Goal: Browse casually

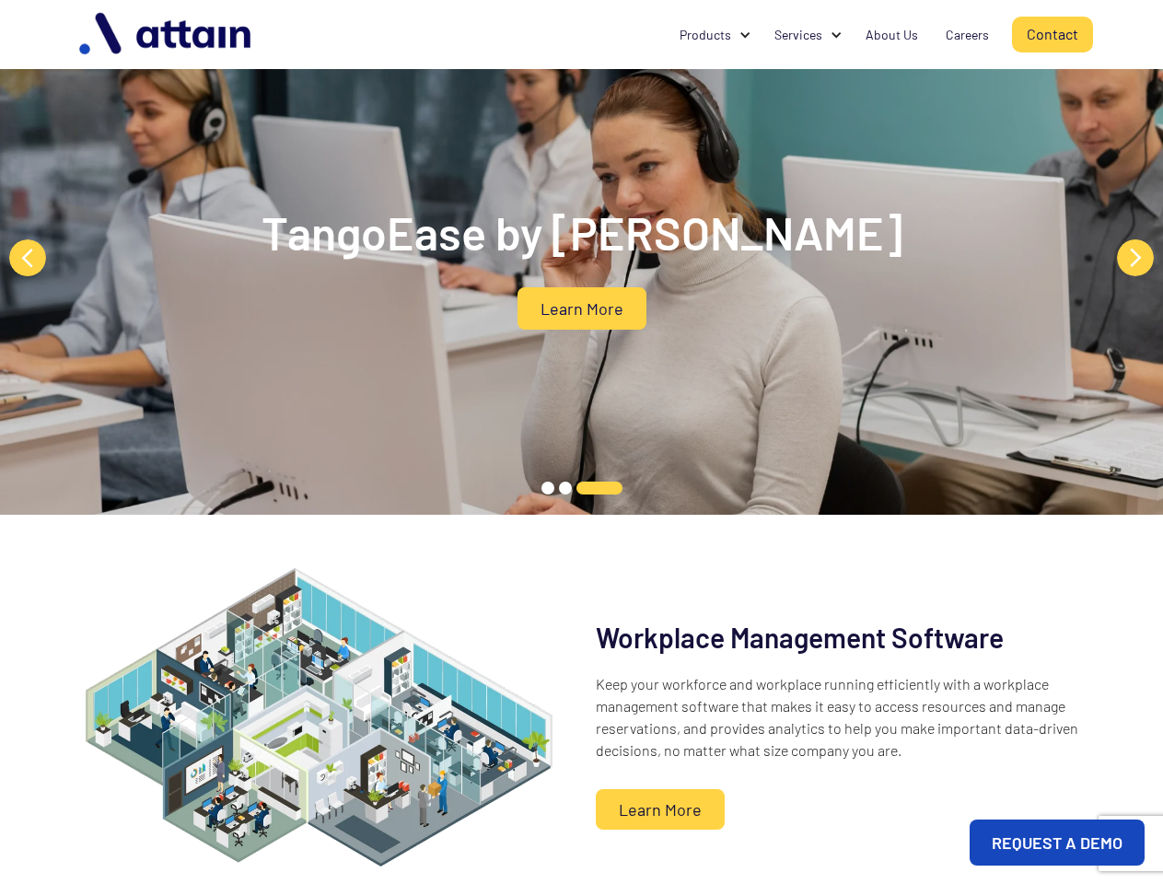
click at [581, 442] on div "TangoEase by Attain Learn More" at bounding box center [581, 257] width 1163 height 515
click at [836, 35] on div at bounding box center [836, 35] width 13 height 13
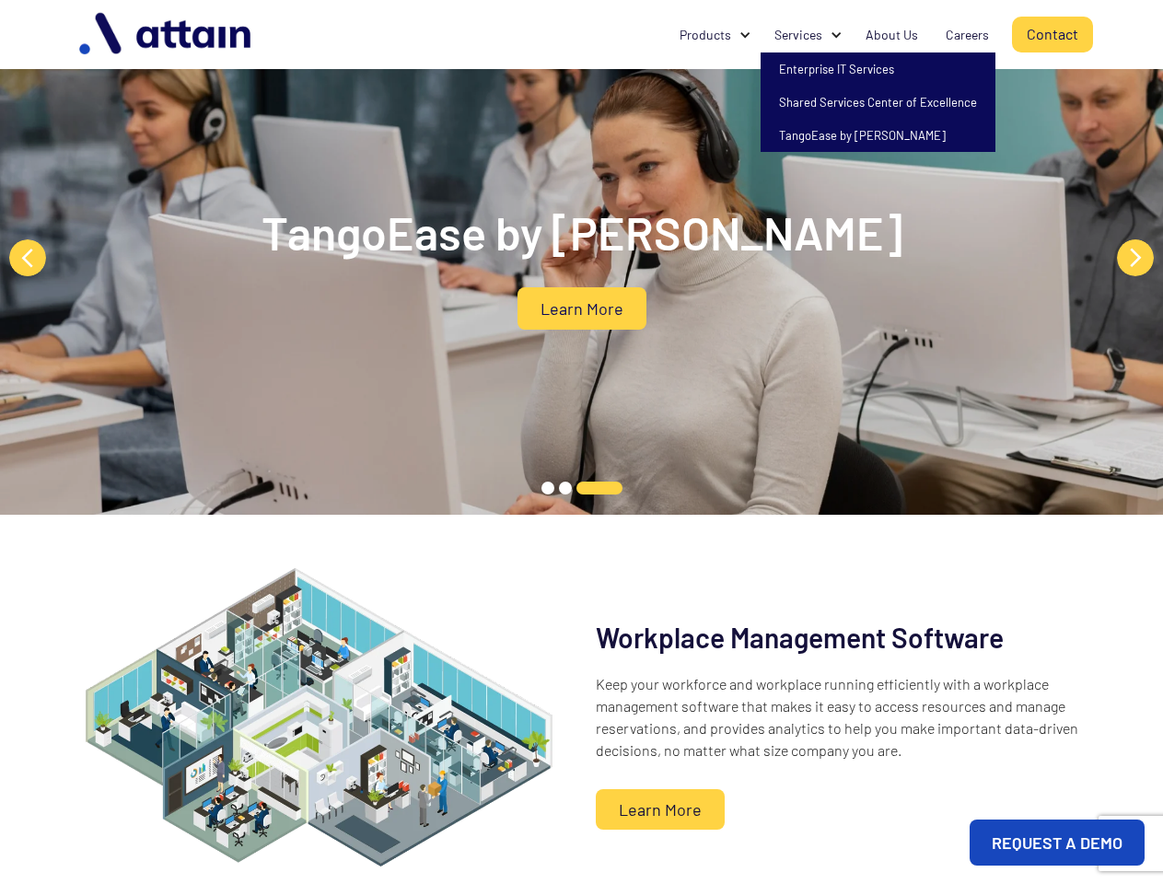
click at [715, 35] on div "Products" at bounding box center [705, 35] width 52 height 18
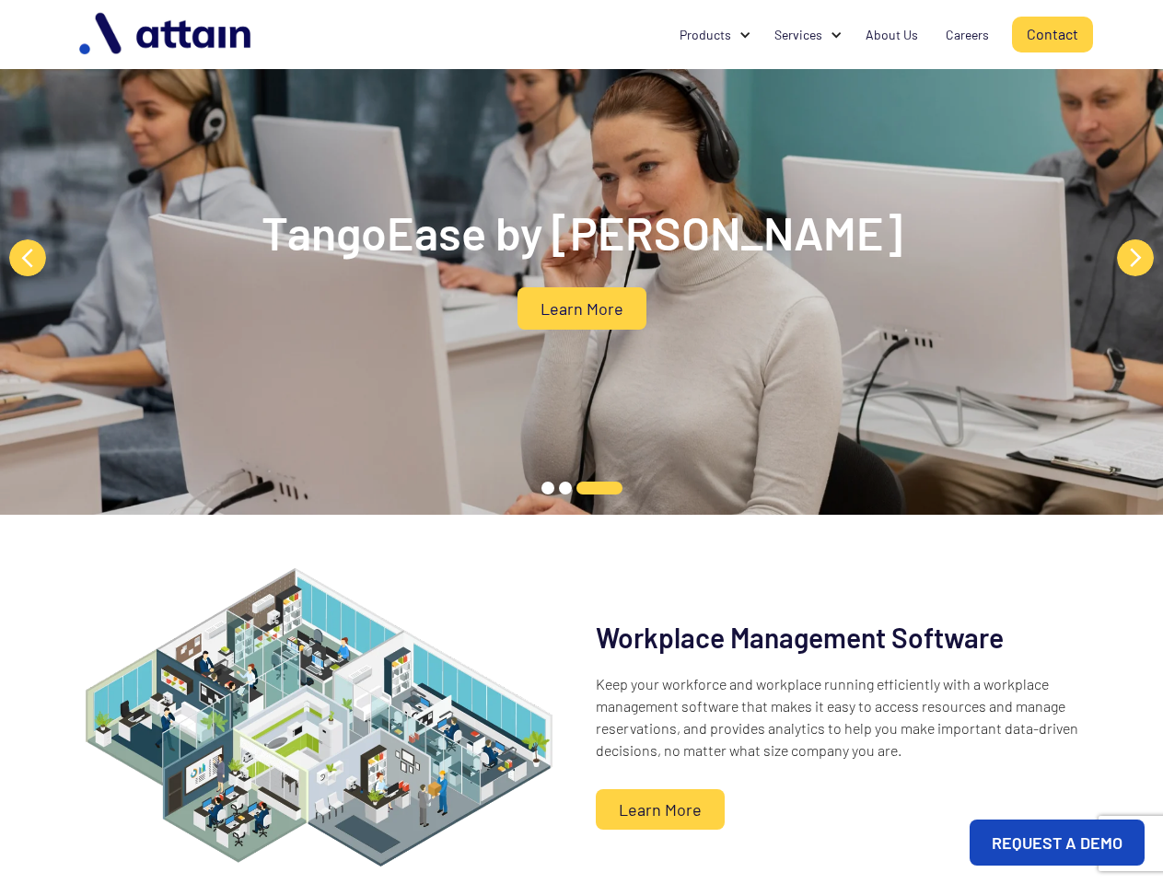
click at [808, 35] on div "Services" at bounding box center [798, 35] width 48 height 18
click at [28, 258] on button "Previous" at bounding box center [27, 257] width 37 height 37
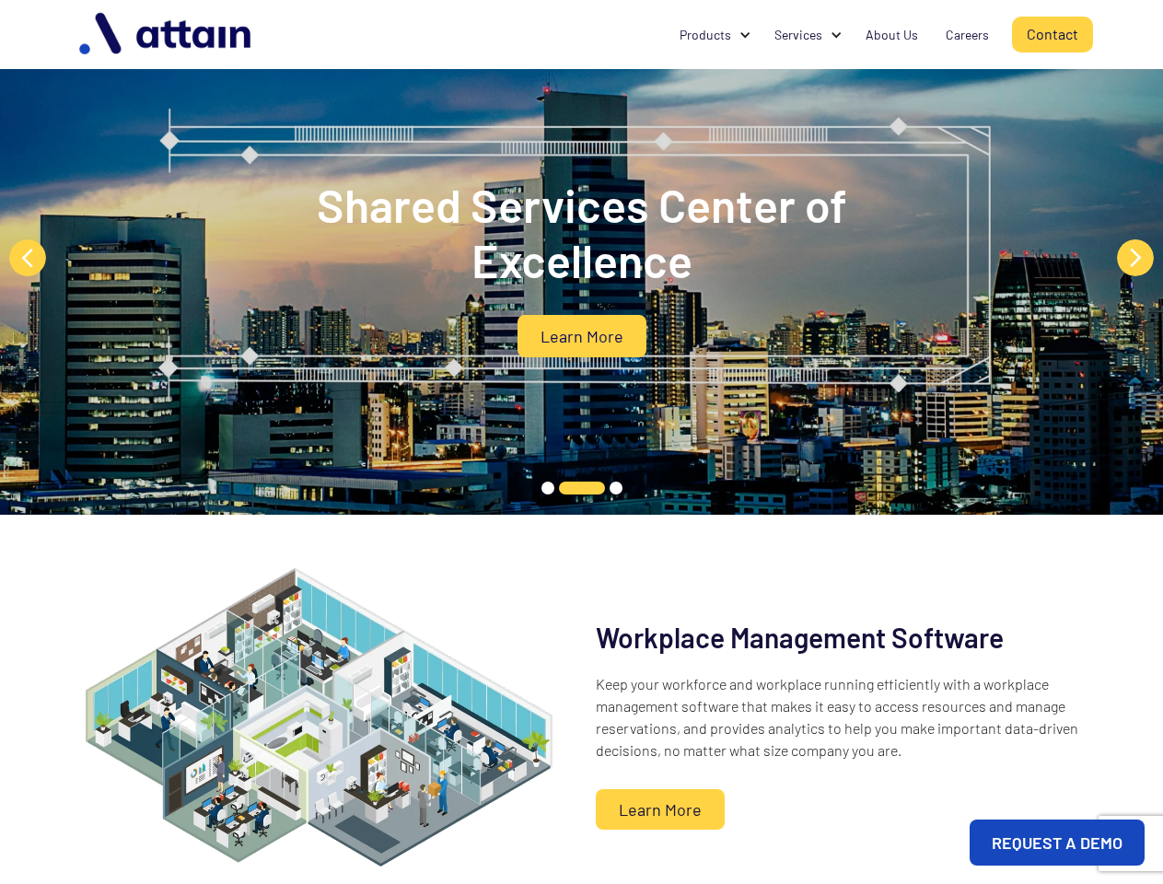
click at [1135, 258] on button "Next" at bounding box center [1135, 257] width 37 height 37
click at [548, 487] on button "1" at bounding box center [547, 488] width 13 height 13
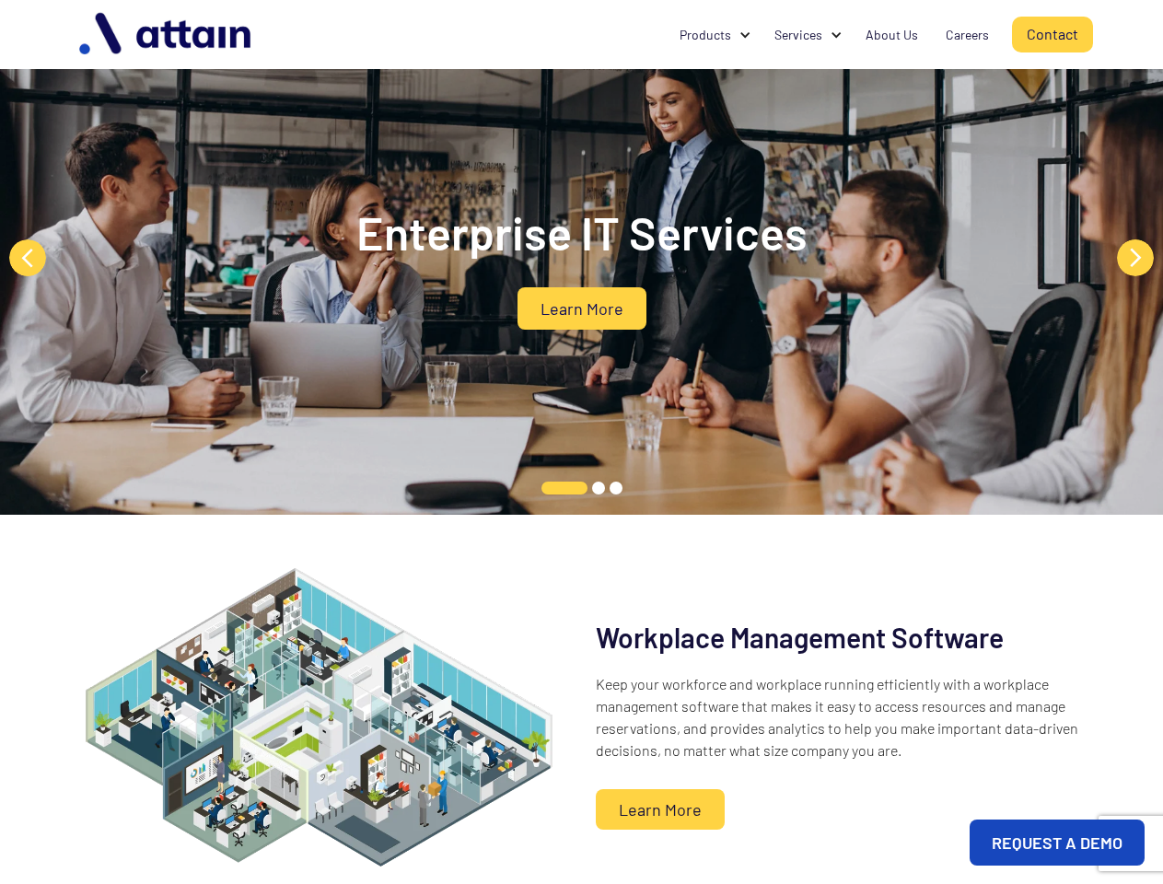
click at [548, 488] on button "1" at bounding box center [564, 488] width 46 height 13
click at [567, 487] on button "1" at bounding box center [564, 488] width 46 height 13
